Goal: Go to known website: Access a specific website the user already knows

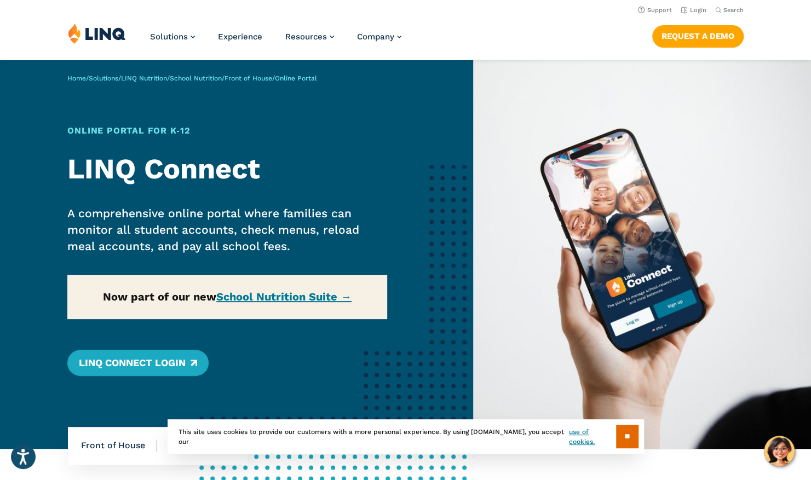
click at [99, 28] on img at bounding box center [97, 33] width 58 height 21
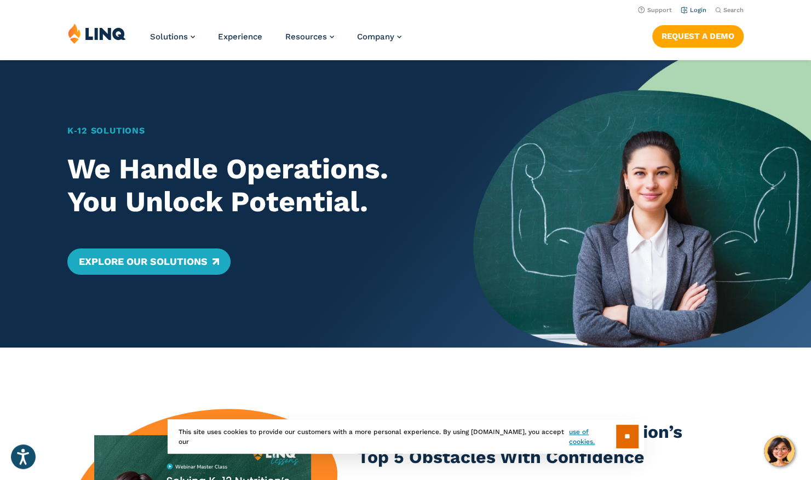
click at [694, 8] on link "Login" at bounding box center [693, 10] width 26 height 7
